Goal: Find specific page/section: Find specific page/section

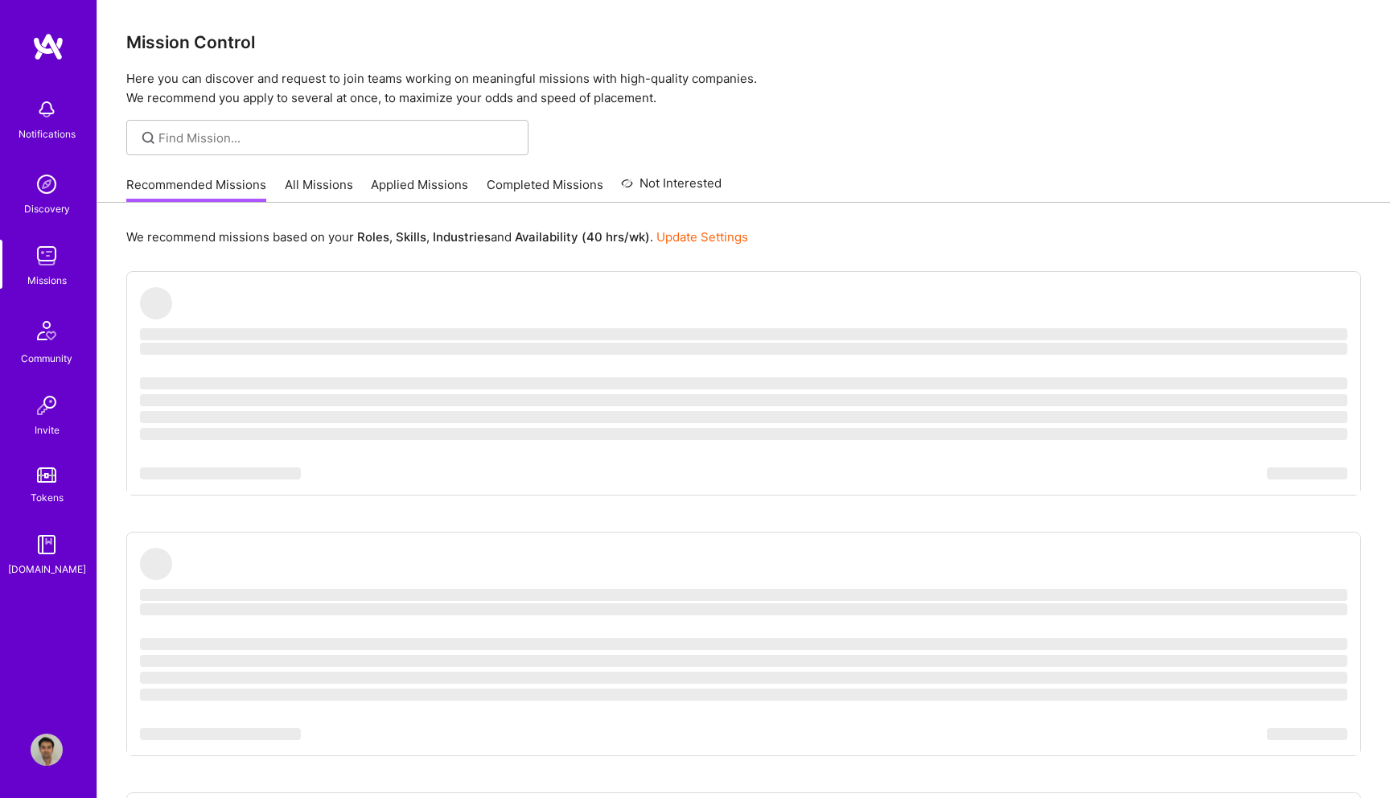
click at [51, 109] on img at bounding box center [47, 109] width 32 height 32
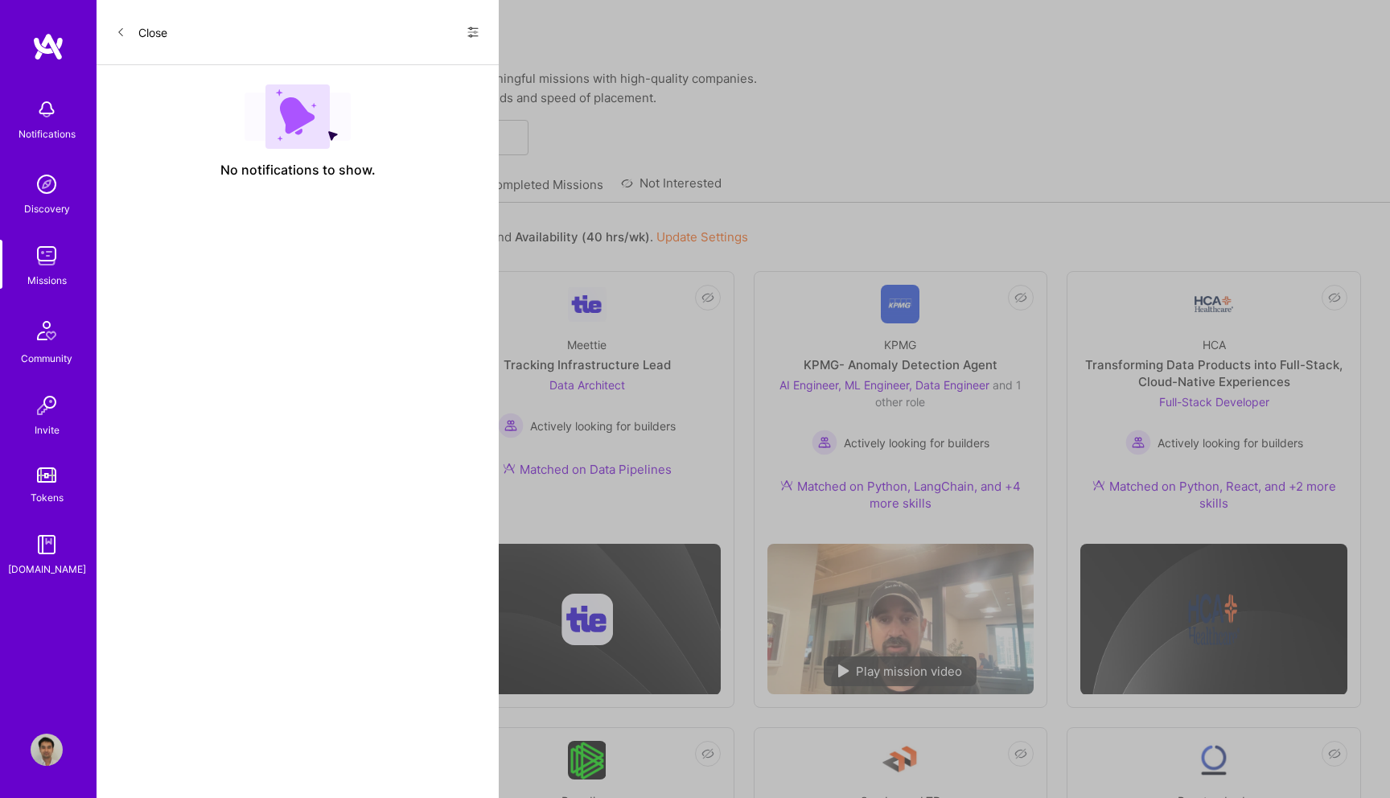
click at [487, 30] on div "Close Show all notifications Show unread notifications only" at bounding box center [298, 32] width 402 height 65
click at [471, 26] on icon at bounding box center [472, 32] width 13 height 13
click at [406, 72] on span "Show all notifications" at bounding box center [360, 66] width 112 height 16
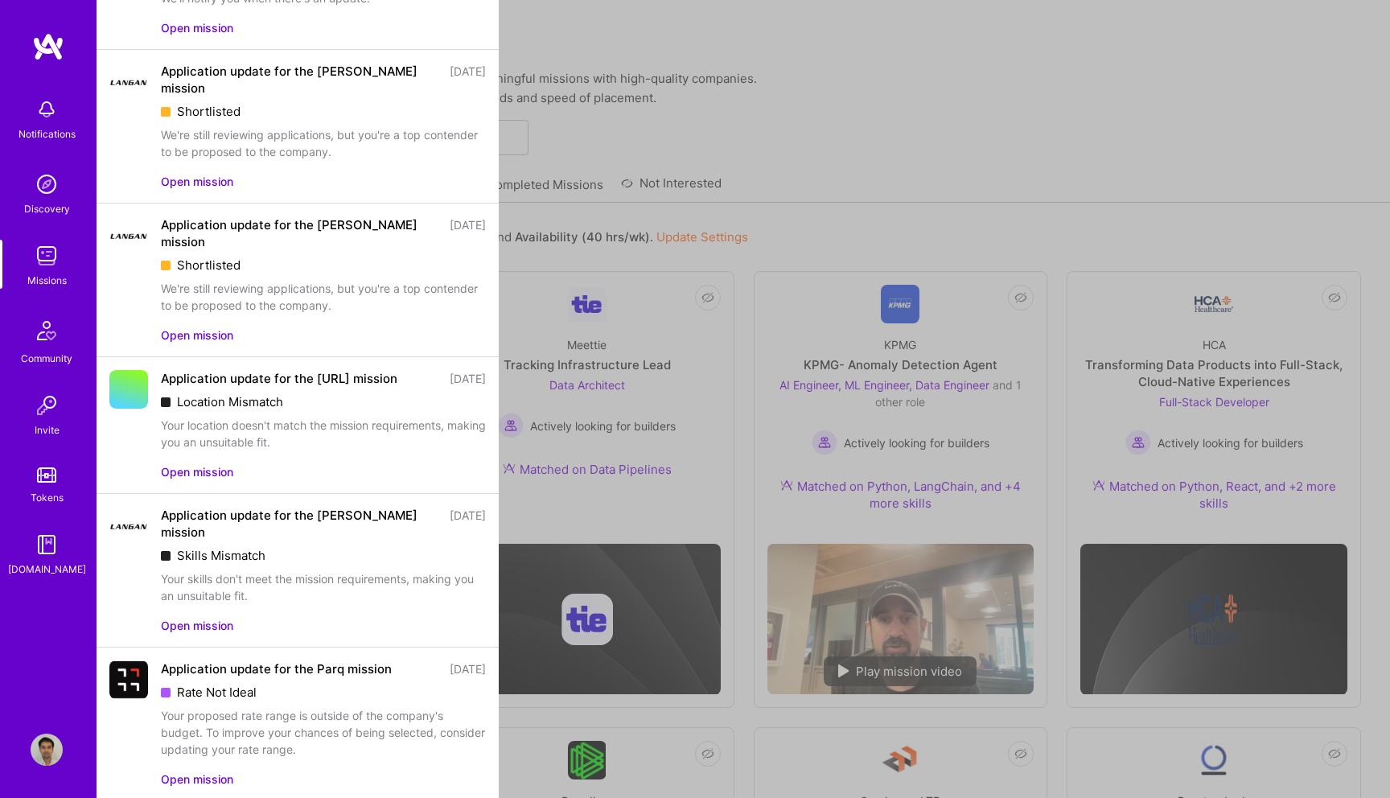
scroll to position [1546, 0]
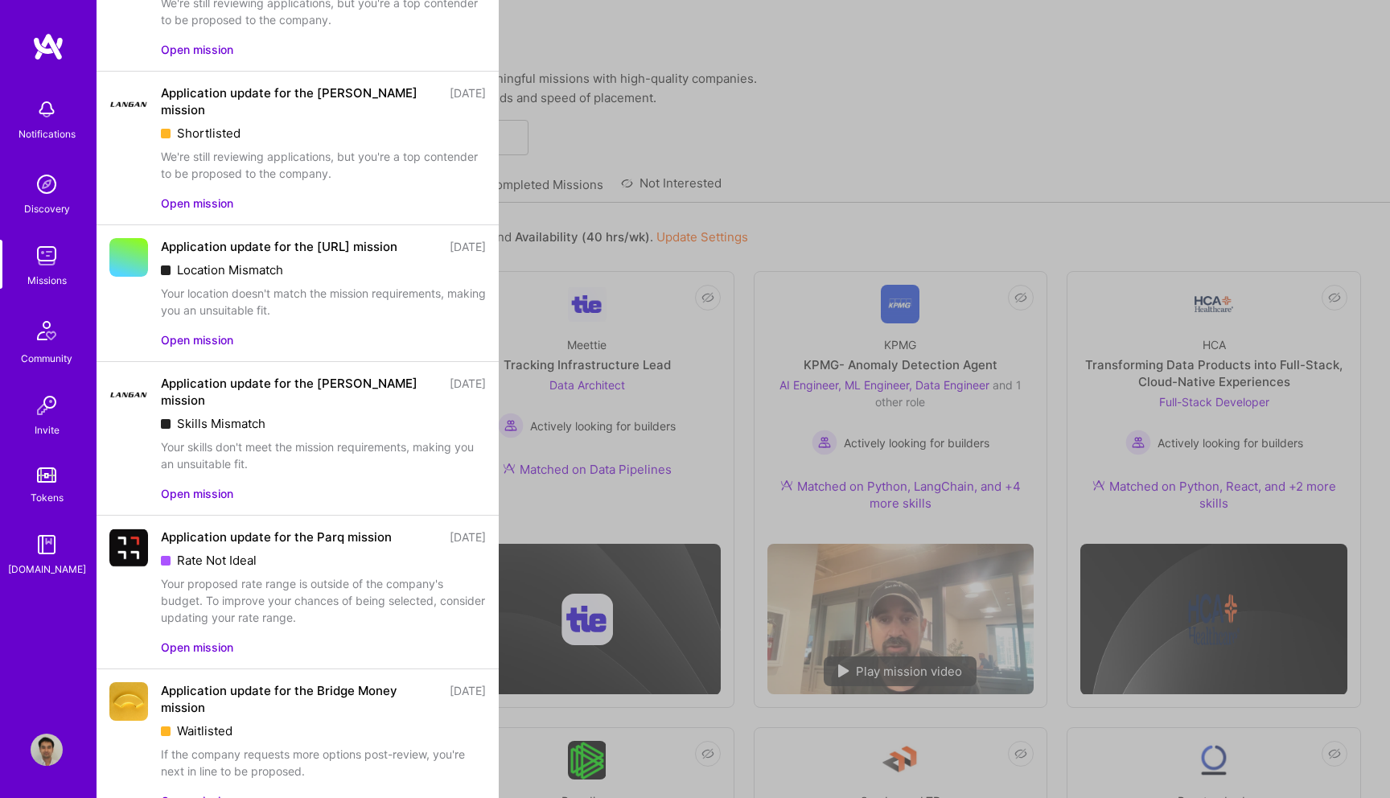
click at [878, 168] on div "Notifications Discovery Missions Community Invite Tokens [DOMAIN_NAME] Profile …" at bounding box center [695, 787] width 1390 height 1574
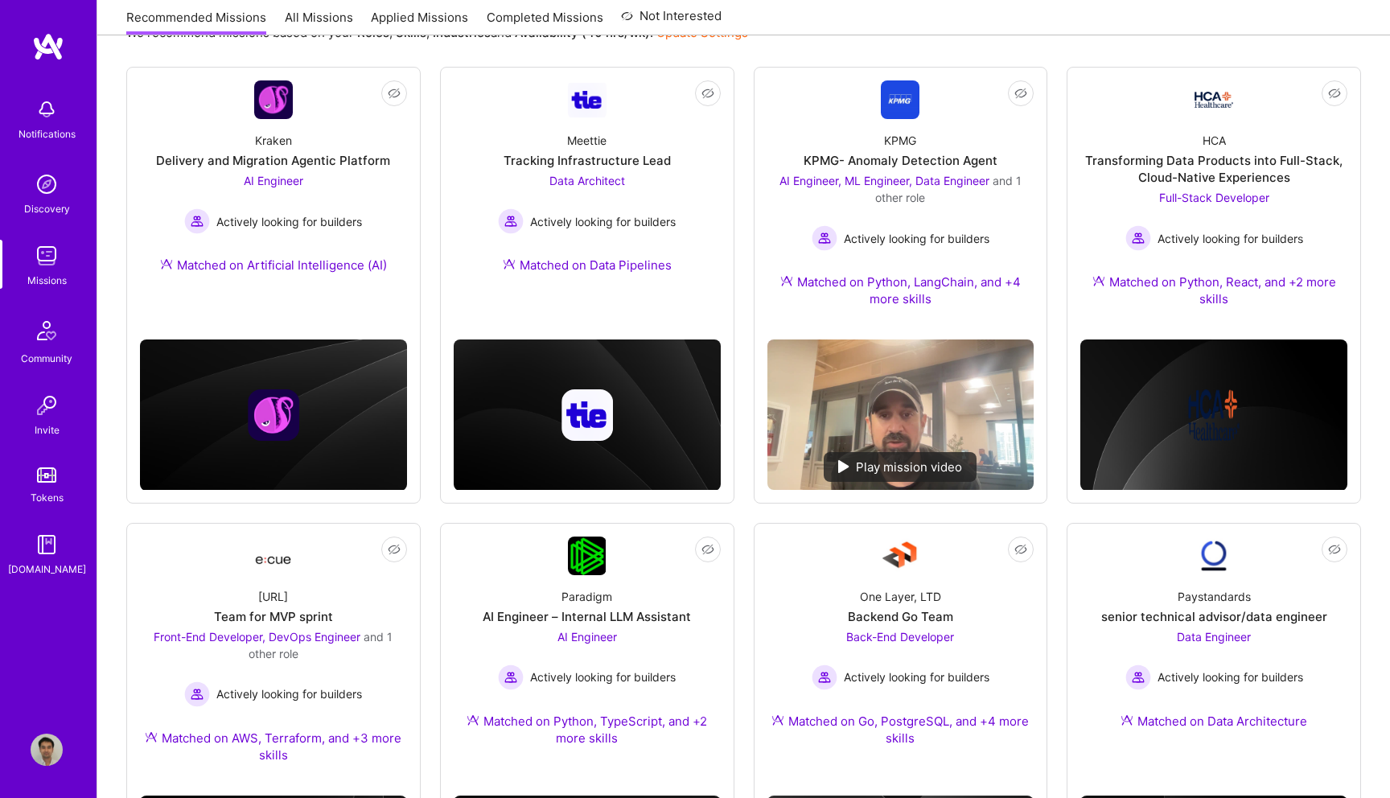
scroll to position [0, 0]
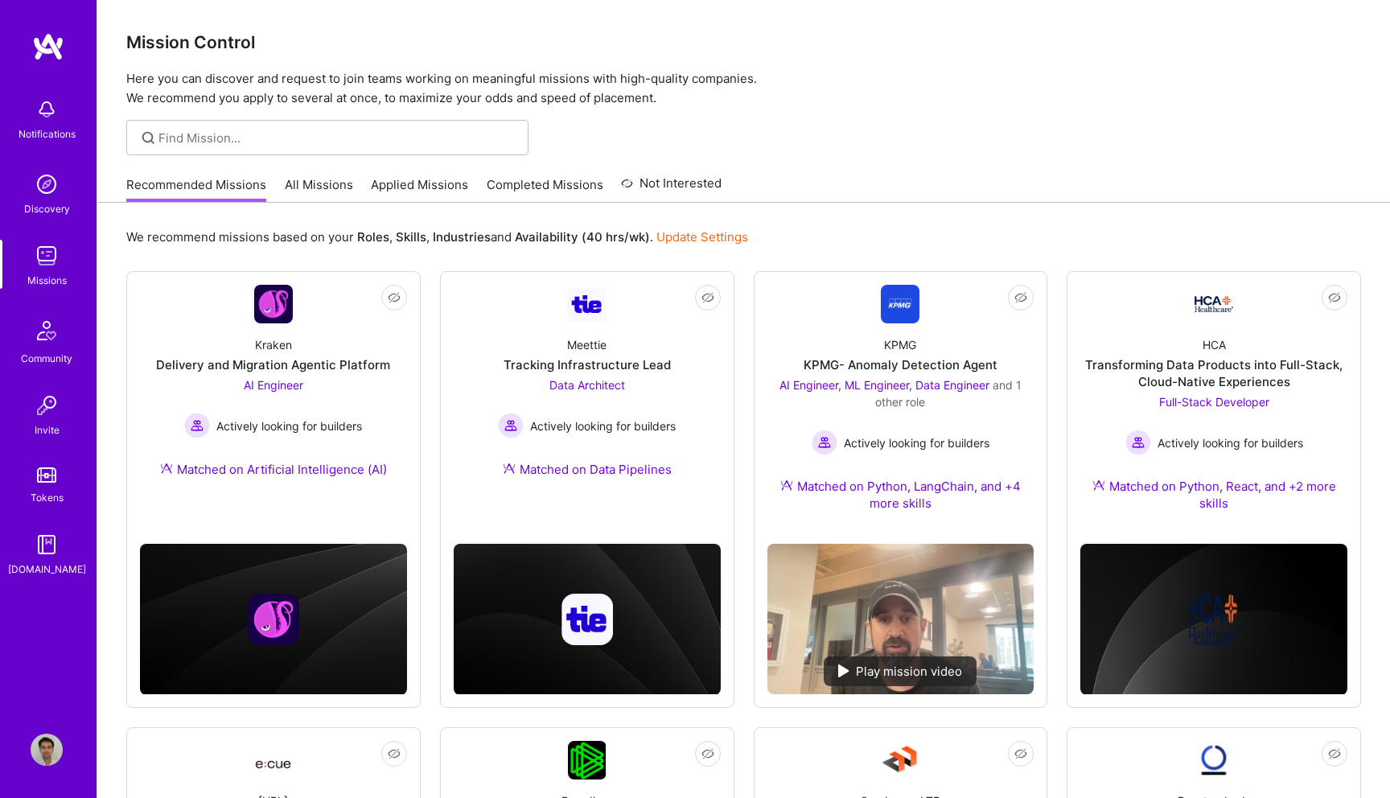
click at [302, 183] on link "All Missions" at bounding box center [319, 189] width 68 height 27
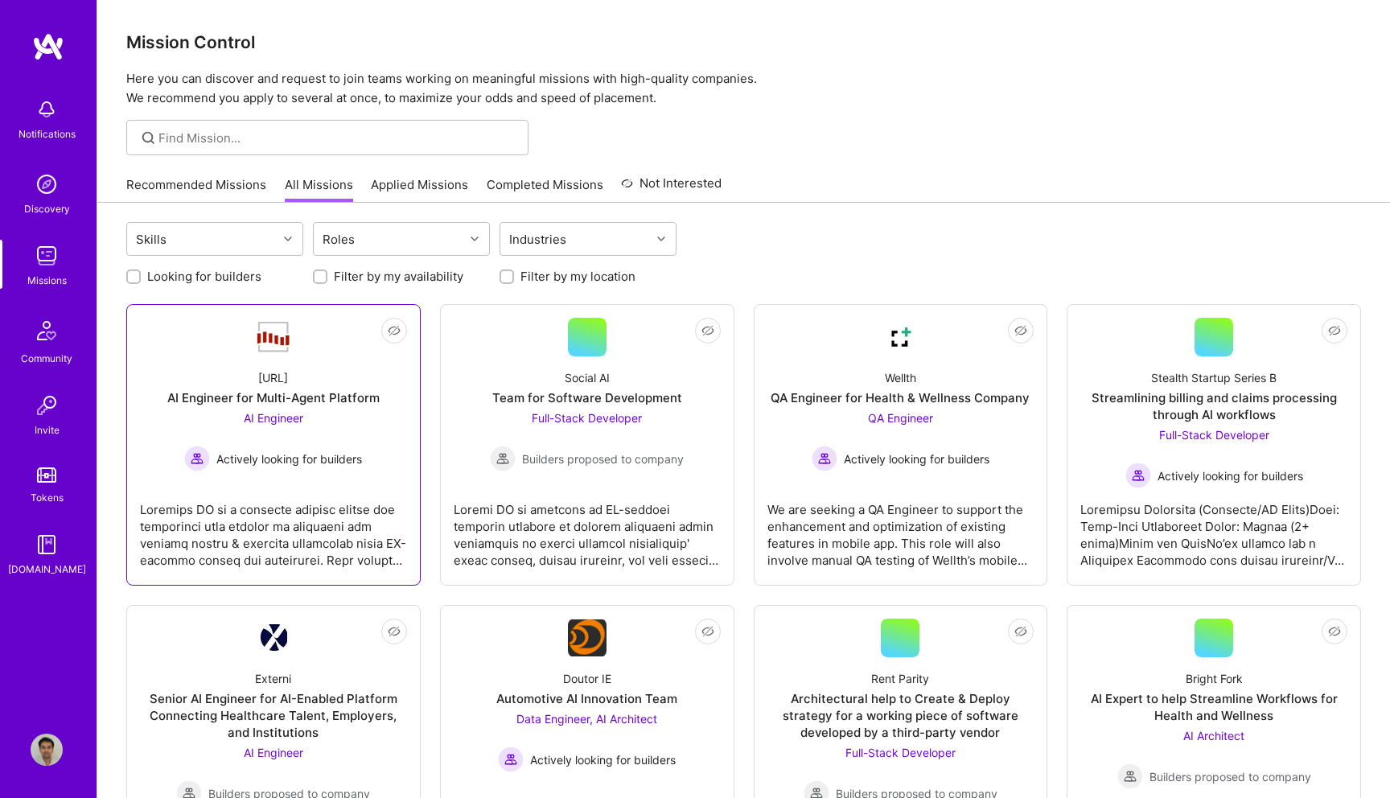
click at [284, 417] on span "AI Engineer" at bounding box center [274, 418] width 60 height 14
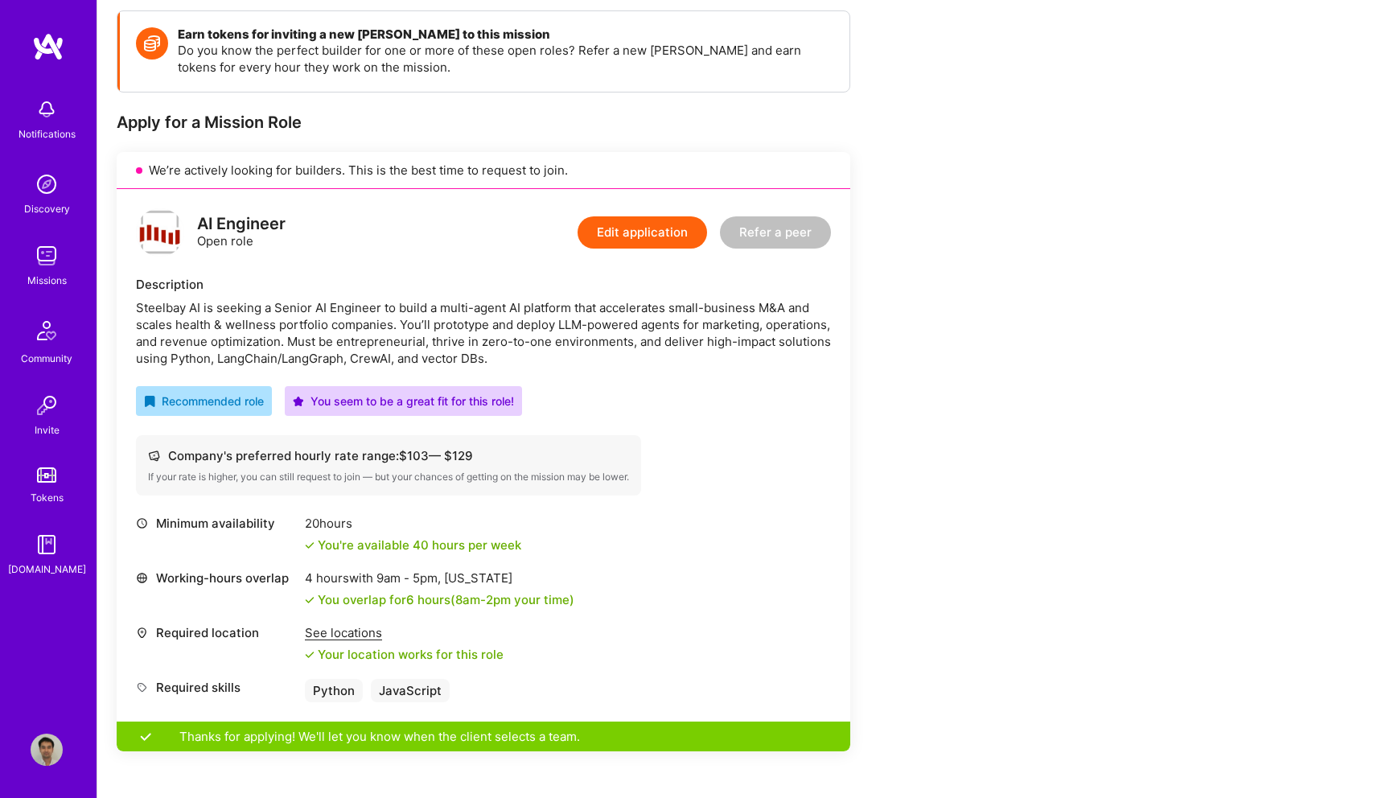
scroll to position [226, 0]
